Goal: Use online tool/utility: Utilize a website feature to perform a specific function

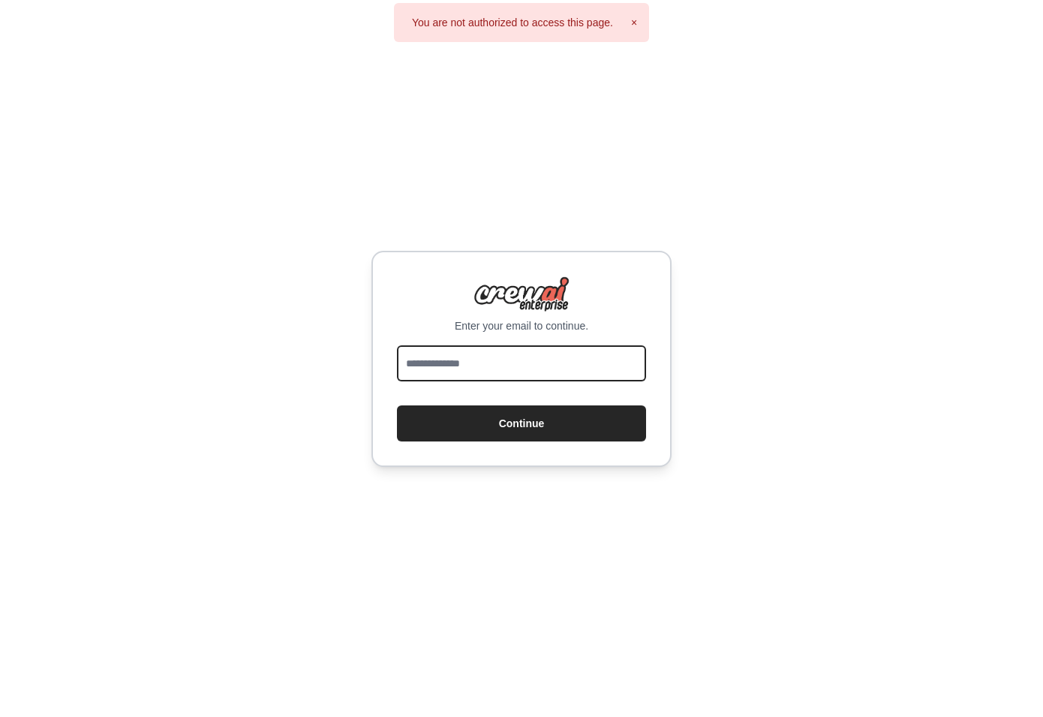
click at [497, 359] on input "email" at bounding box center [521, 363] width 249 height 36
type input "**********"
click at [397, 405] on button "Continue" at bounding box center [521, 423] width 249 height 36
click at [476, 558] on div "**********" at bounding box center [521, 358] width 1043 height 717
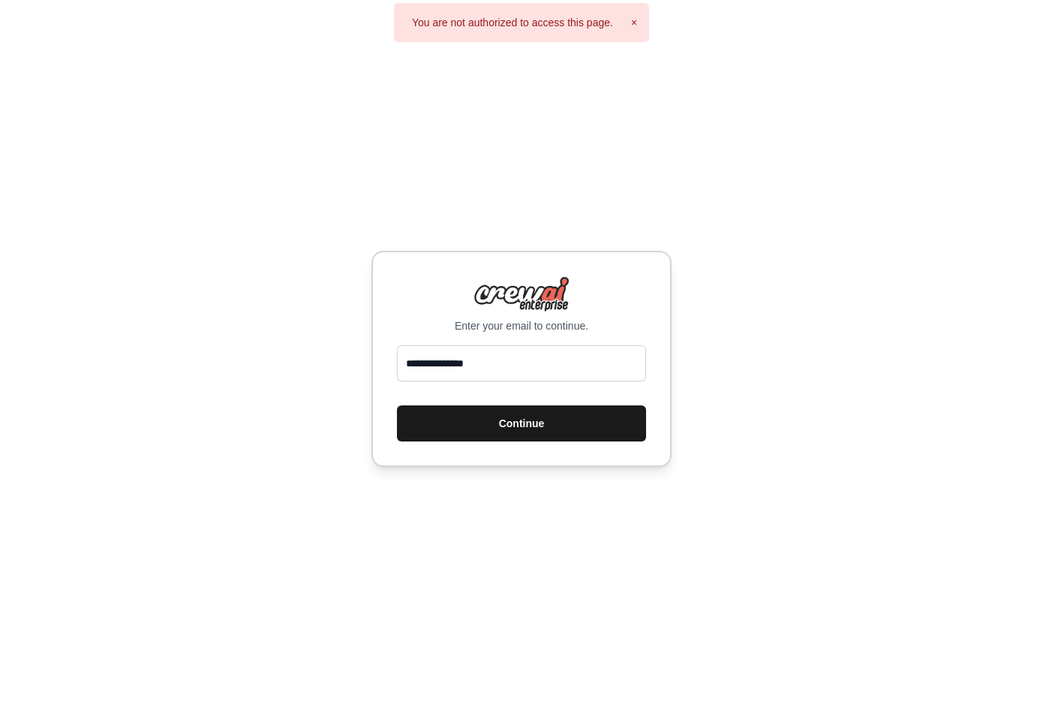
click at [544, 432] on button "Continue" at bounding box center [521, 423] width 249 height 36
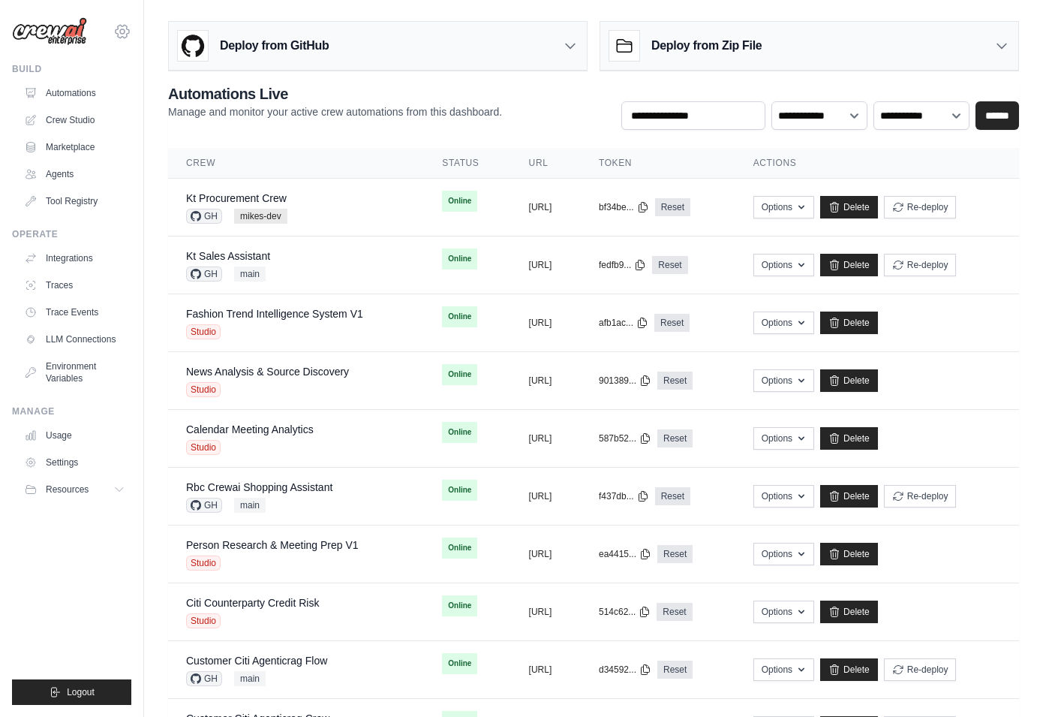
click at [124, 35] on icon at bounding box center [122, 32] width 18 height 18
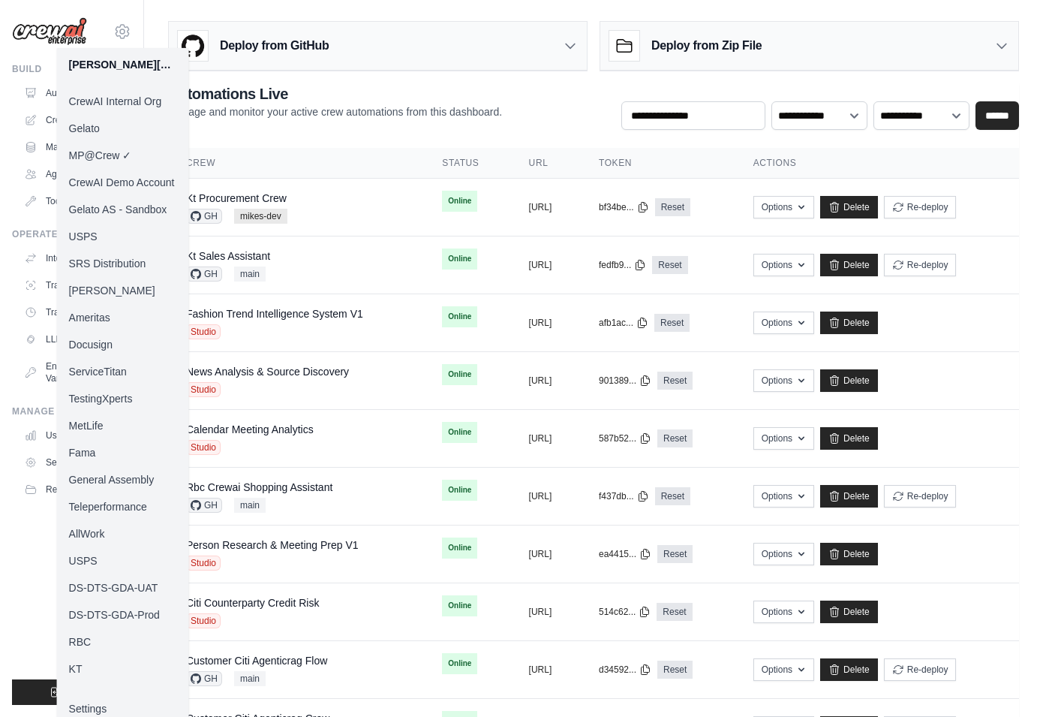
click at [101, 286] on link "Madison Reed" at bounding box center [123, 290] width 132 height 27
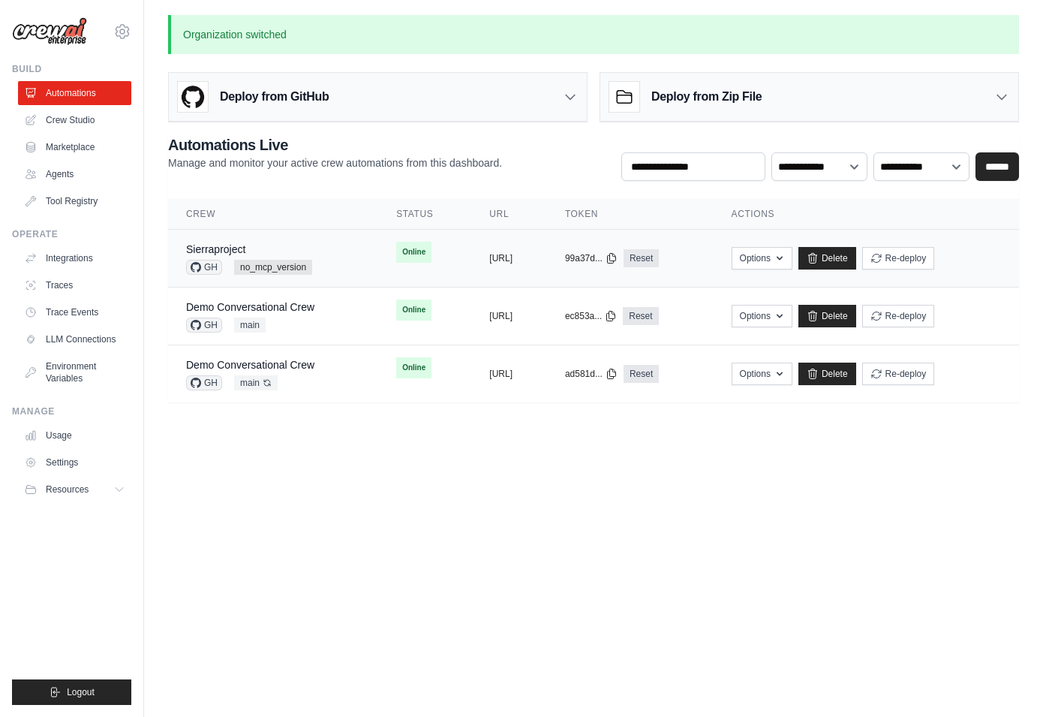
click at [323, 251] on div "Sierraproject GH no_mcp_version" at bounding box center [273, 258] width 174 height 33
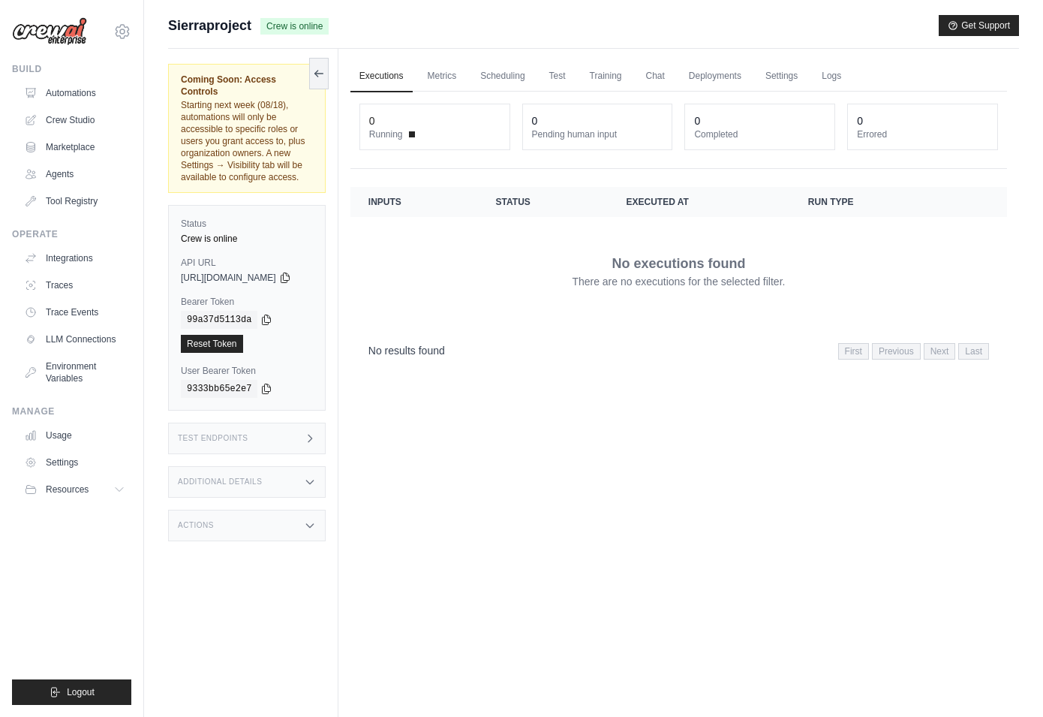
click at [262, 425] on div "Test Endpoints" at bounding box center [247, 439] width 158 height 32
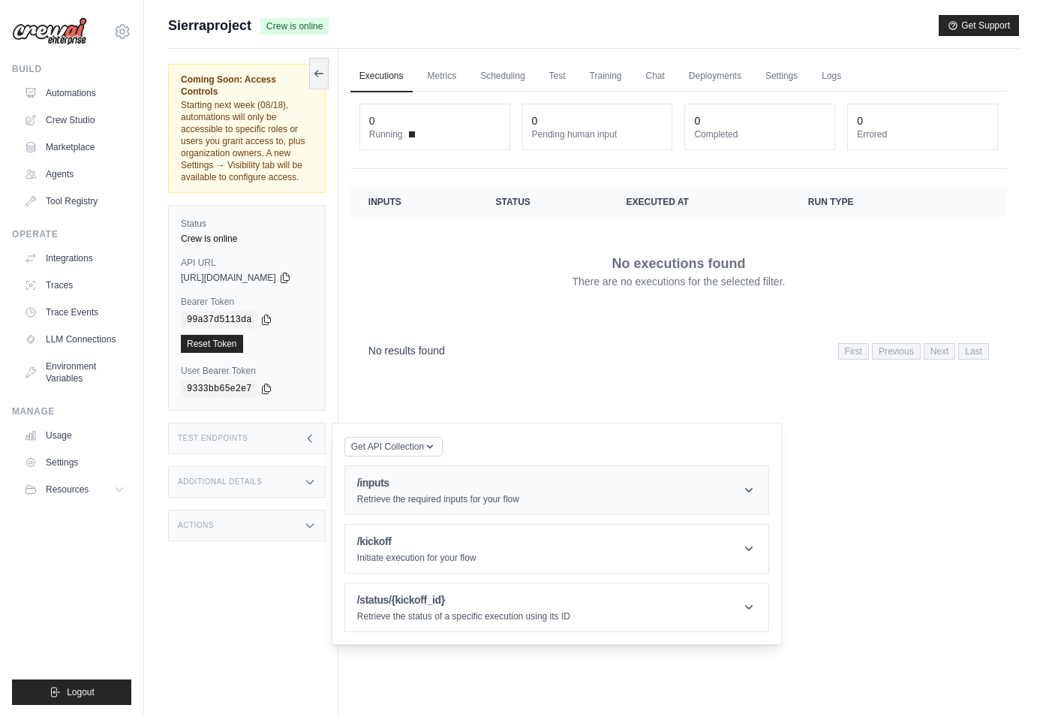
click at [465, 493] on p "Retrieve the required inputs for your flow" at bounding box center [438, 499] width 162 height 12
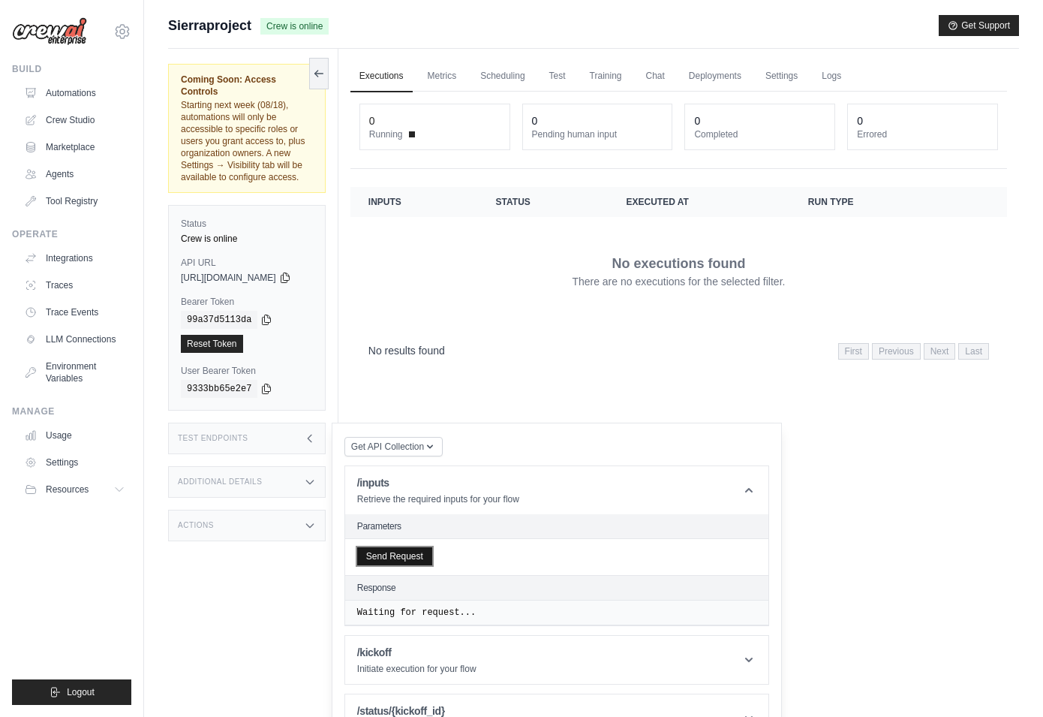
click at [423, 547] on button "Send Request" at bounding box center [394, 556] width 75 height 18
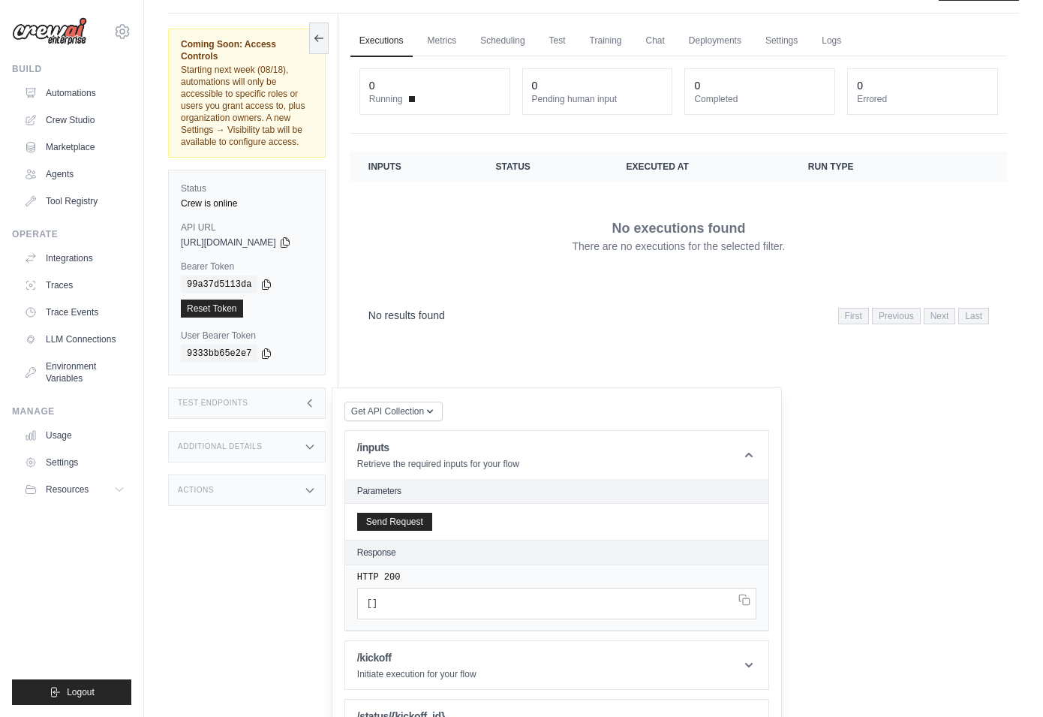
scroll to position [63, 0]
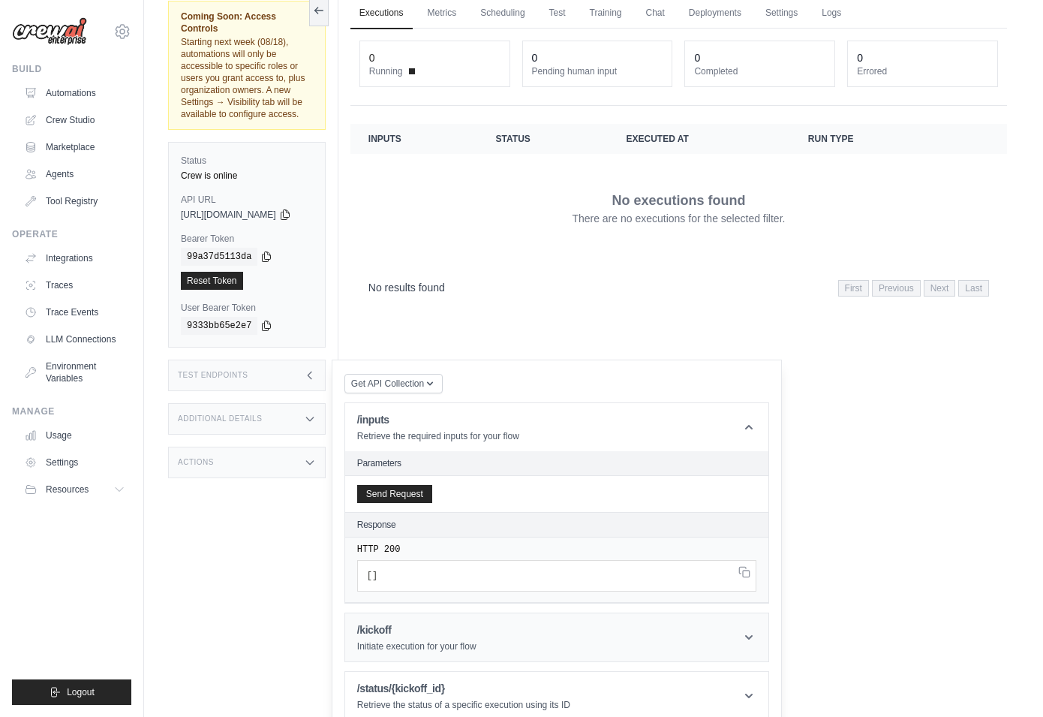
click at [495, 613] on header "/kickoff Initiate execution for your flow" at bounding box center [556, 637] width 423 height 48
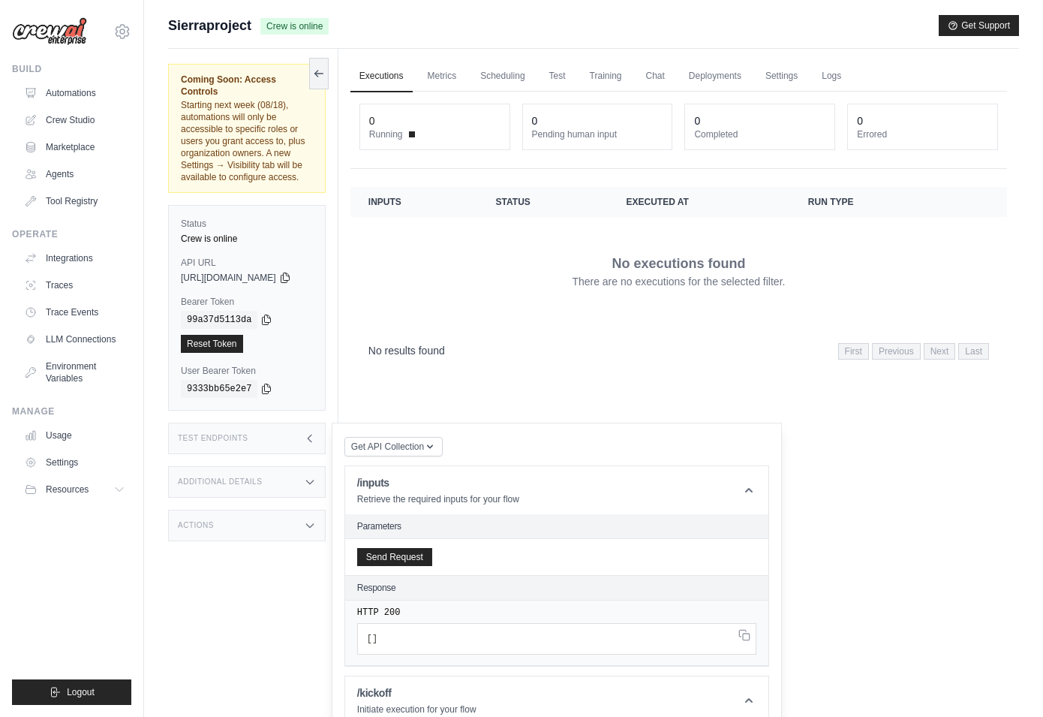
click at [479, 356] on div "No results found First Previous Next Last" at bounding box center [679, 350] width 621 height 20
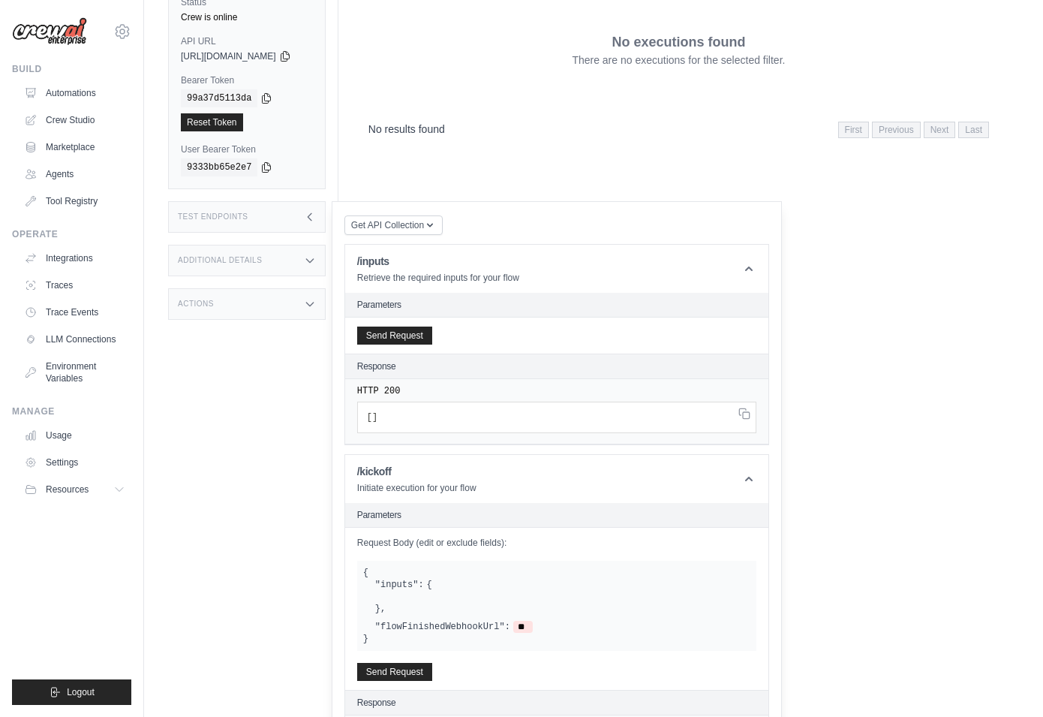
scroll to position [284, 0]
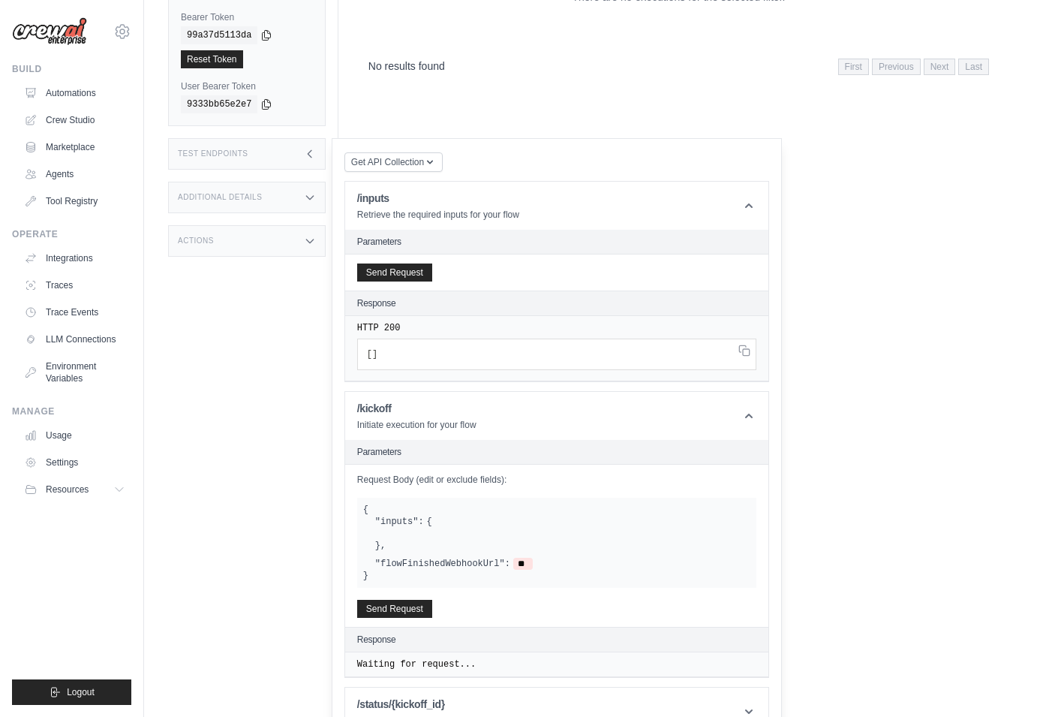
click at [269, 225] on div "Actions" at bounding box center [247, 241] width 158 height 32
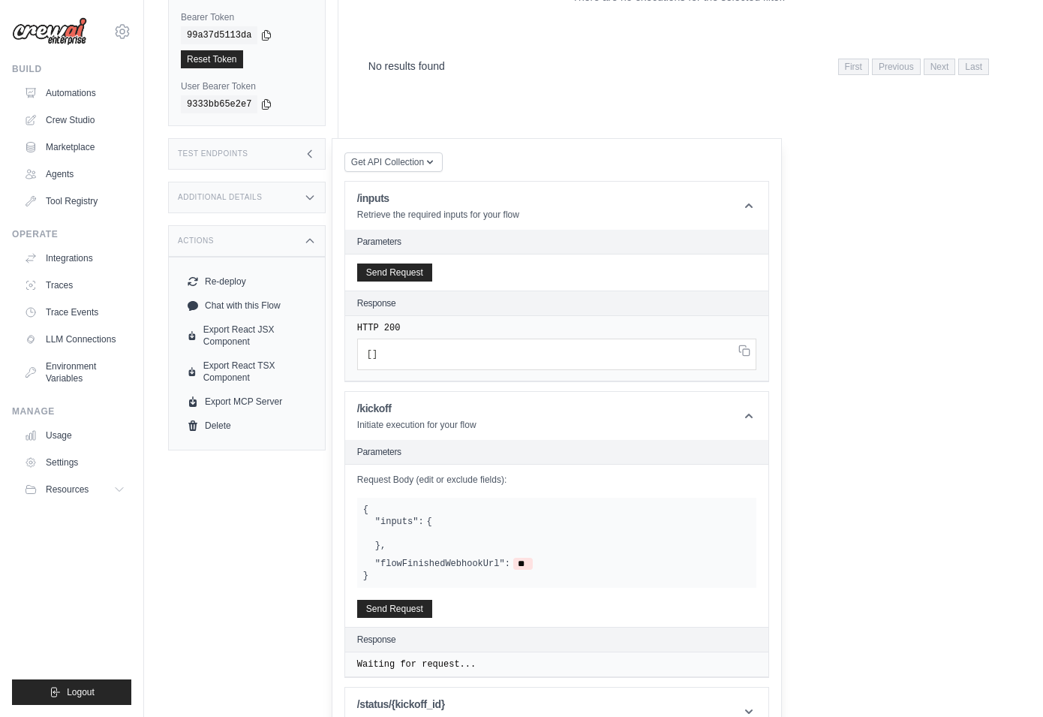
click at [266, 182] on div "Additional Details" at bounding box center [247, 198] width 158 height 32
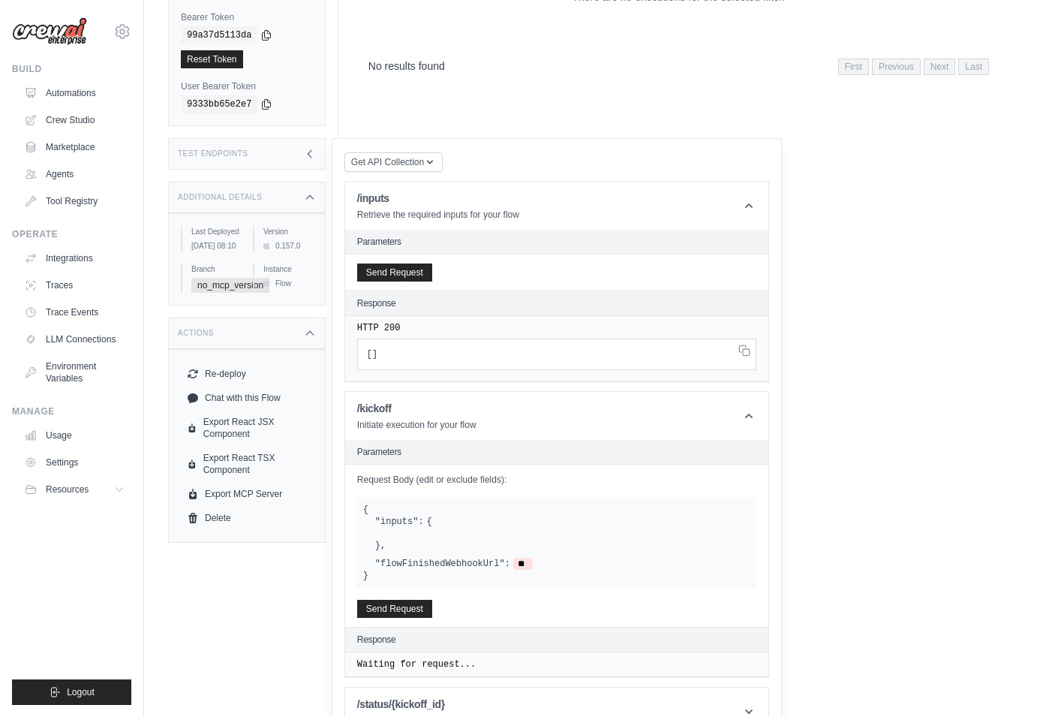
click at [570, 71] on div "No results found First Previous Next Last" at bounding box center [679, 66] width 621 height 20
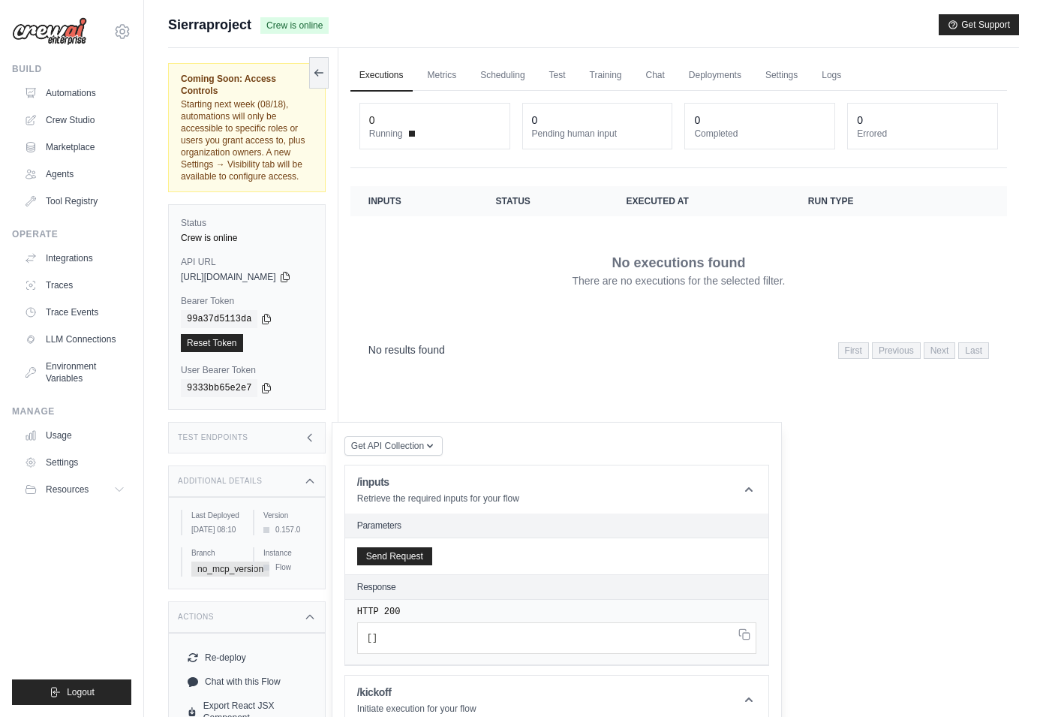
scroll to position [0, 0]
click at [738, 466] on header "/inputs Retrieve the required inputs for your flow" at bounding box center [556, 490] width 423 height 48
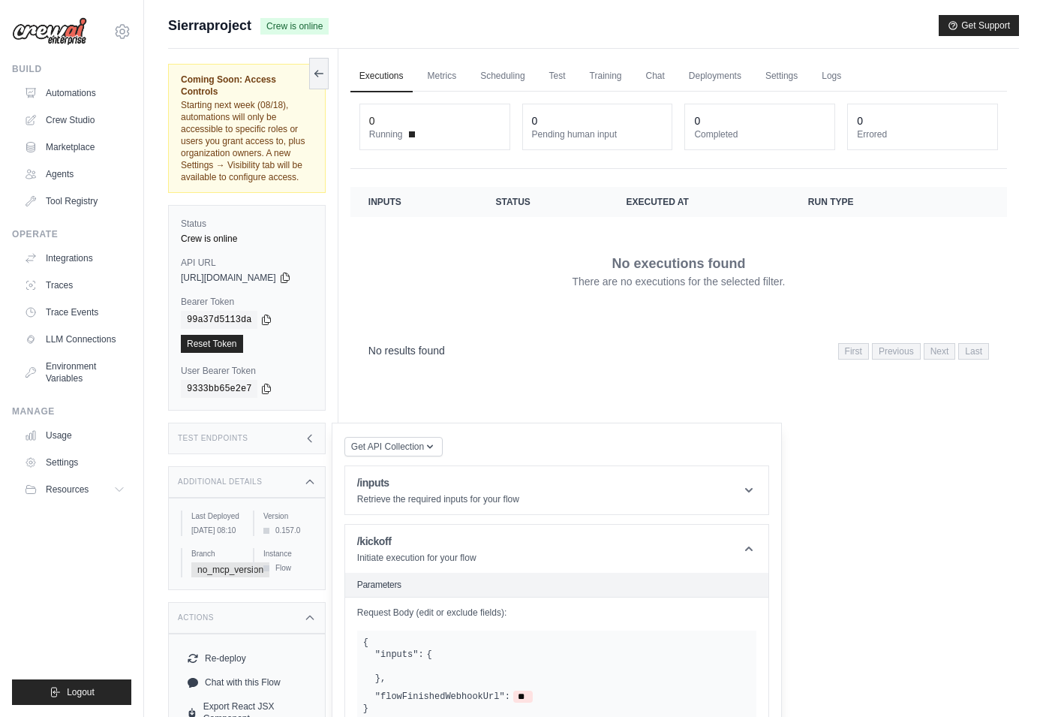
scroll to position [135, 0]
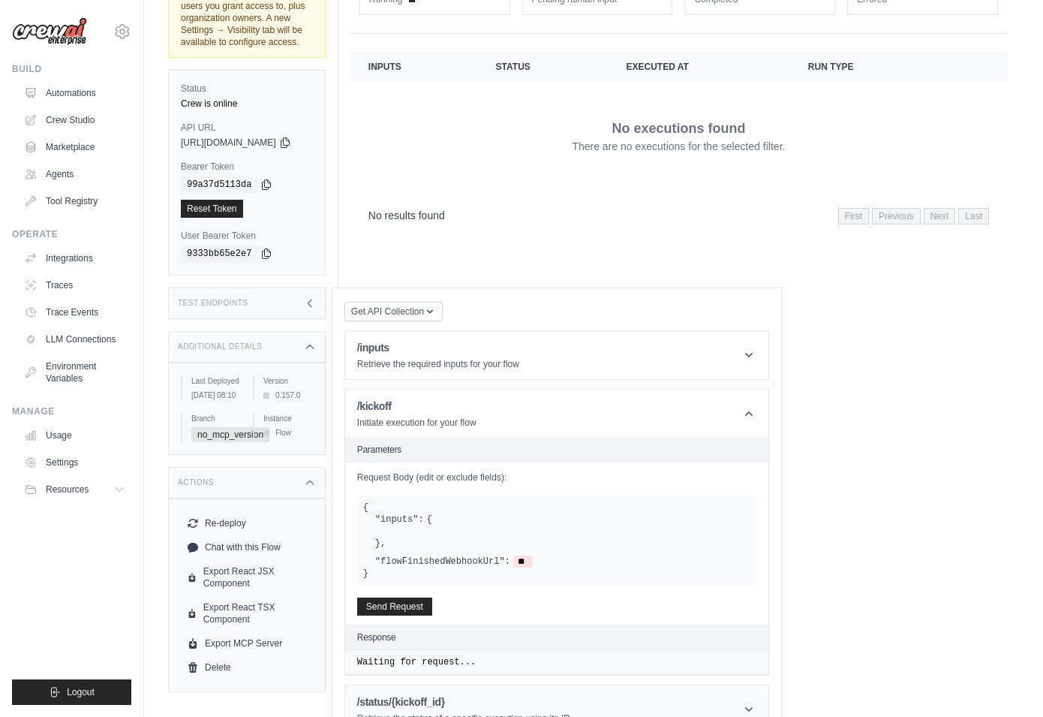
click at [431, 685] on header "/status/{kickoff_id} Retrieve the status of a specific execution using its ID" at bounding box center [556, 709] width 423 height 48
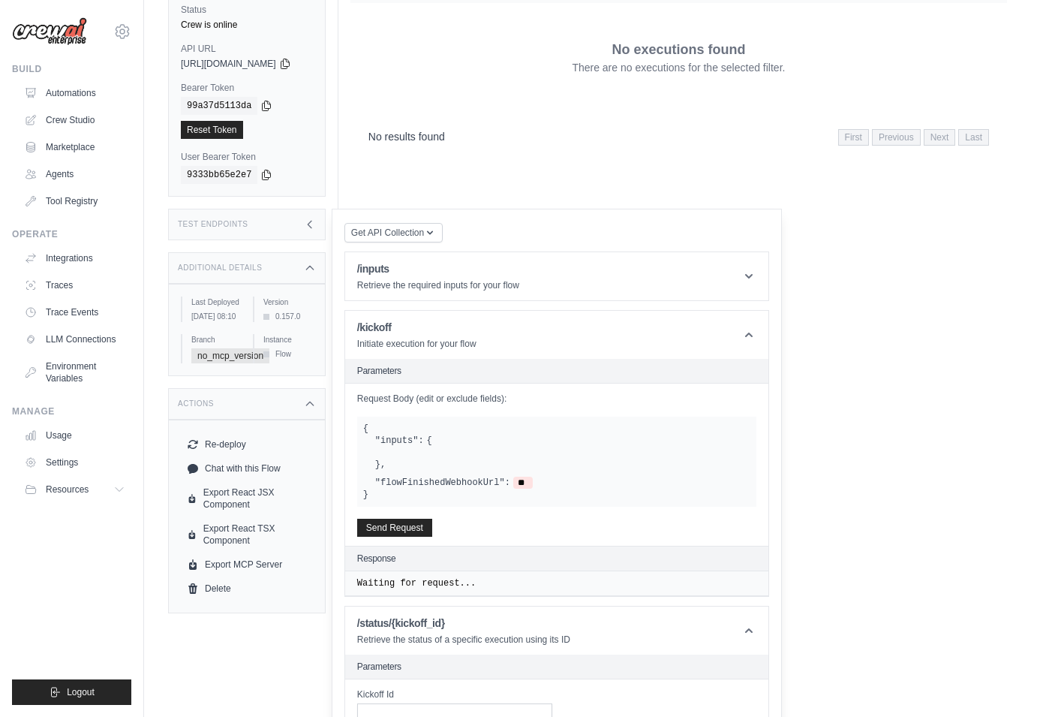
scroll to position [290, 0]
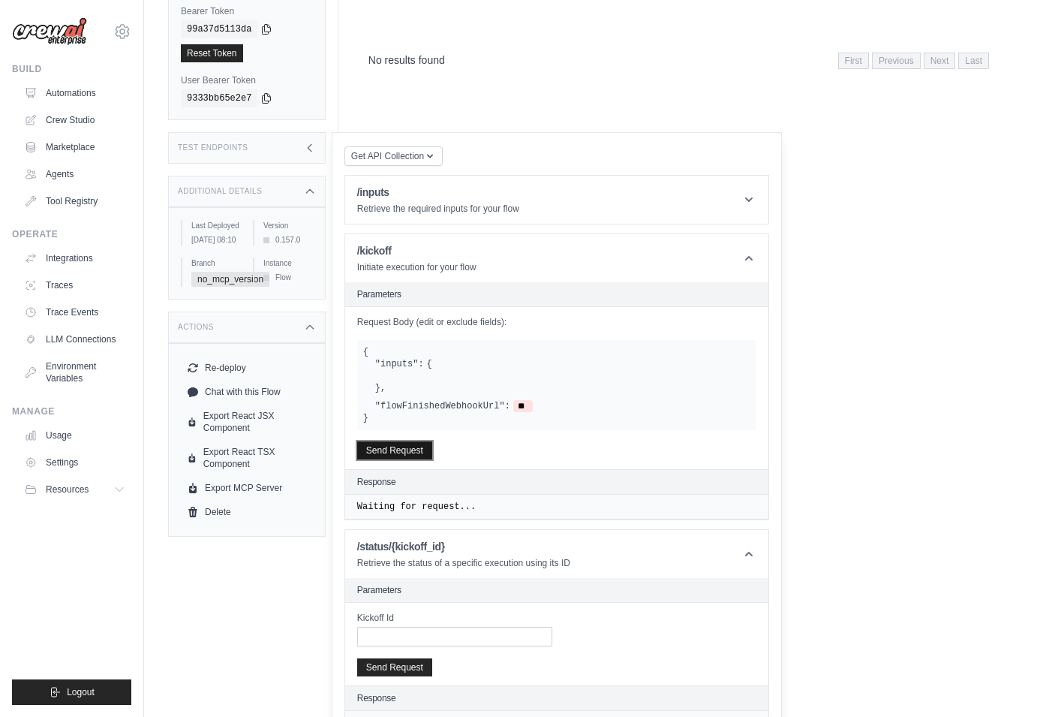
click at [432, 441] on button "Send Request" at bounding box center [394, 450] width 75 height 18
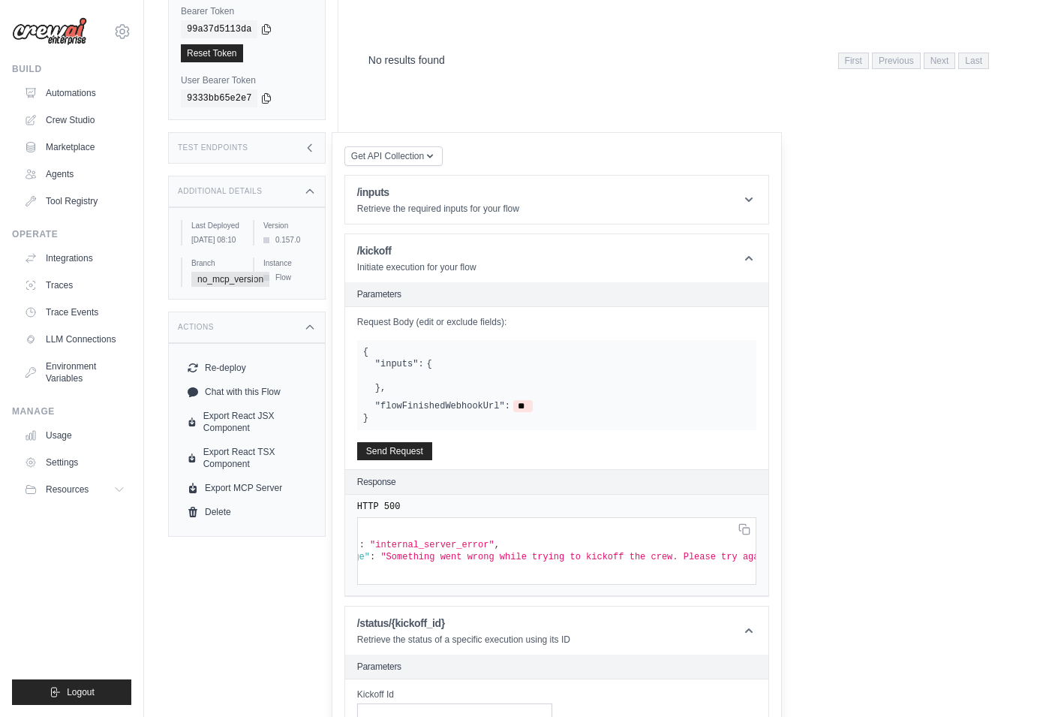
scroll to position [0, 89]
click at [507, 552] on span ""Something went wrong while trying to kickoff the crew. Please try again."" at bounding box center [547, 557] width 400 height 11
copy code ""message" : "Something went wrong while trying to kickoff the crew. Please try …"
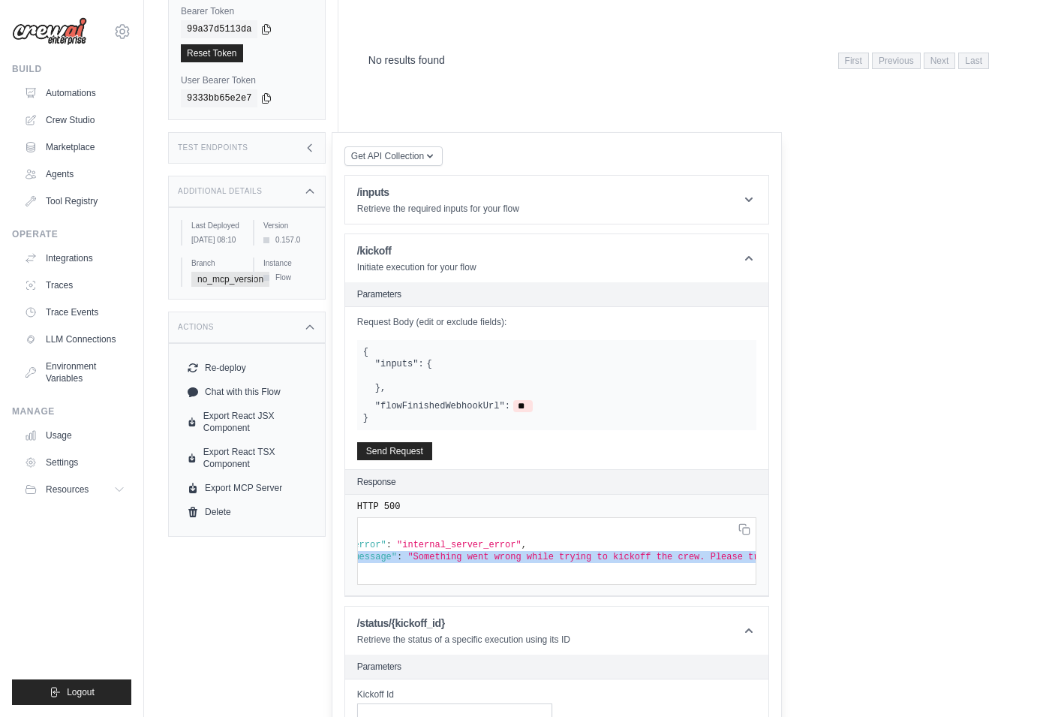
scroll to position [0, 0]
